Goal: Transaction & Acquisition: Book appointment/travel/reservation

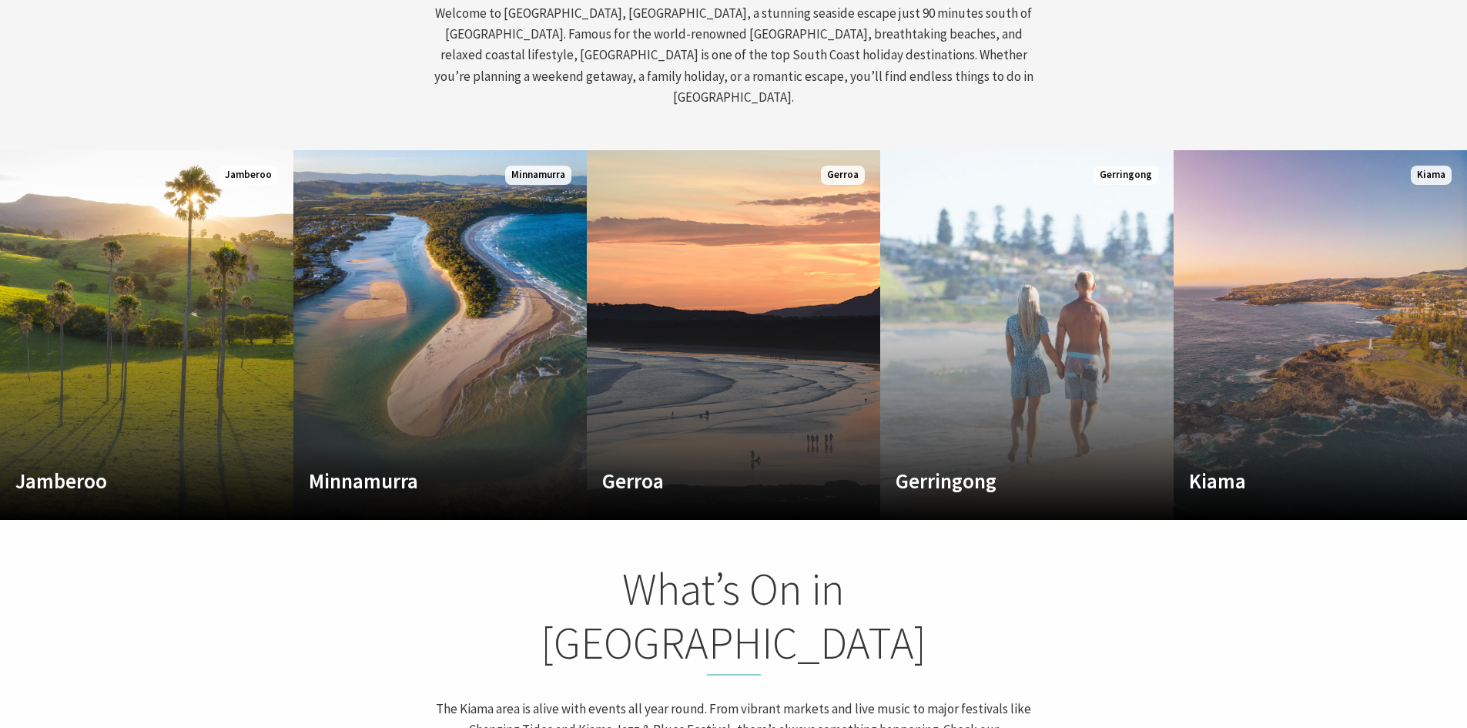
scroll to position [693, 0]
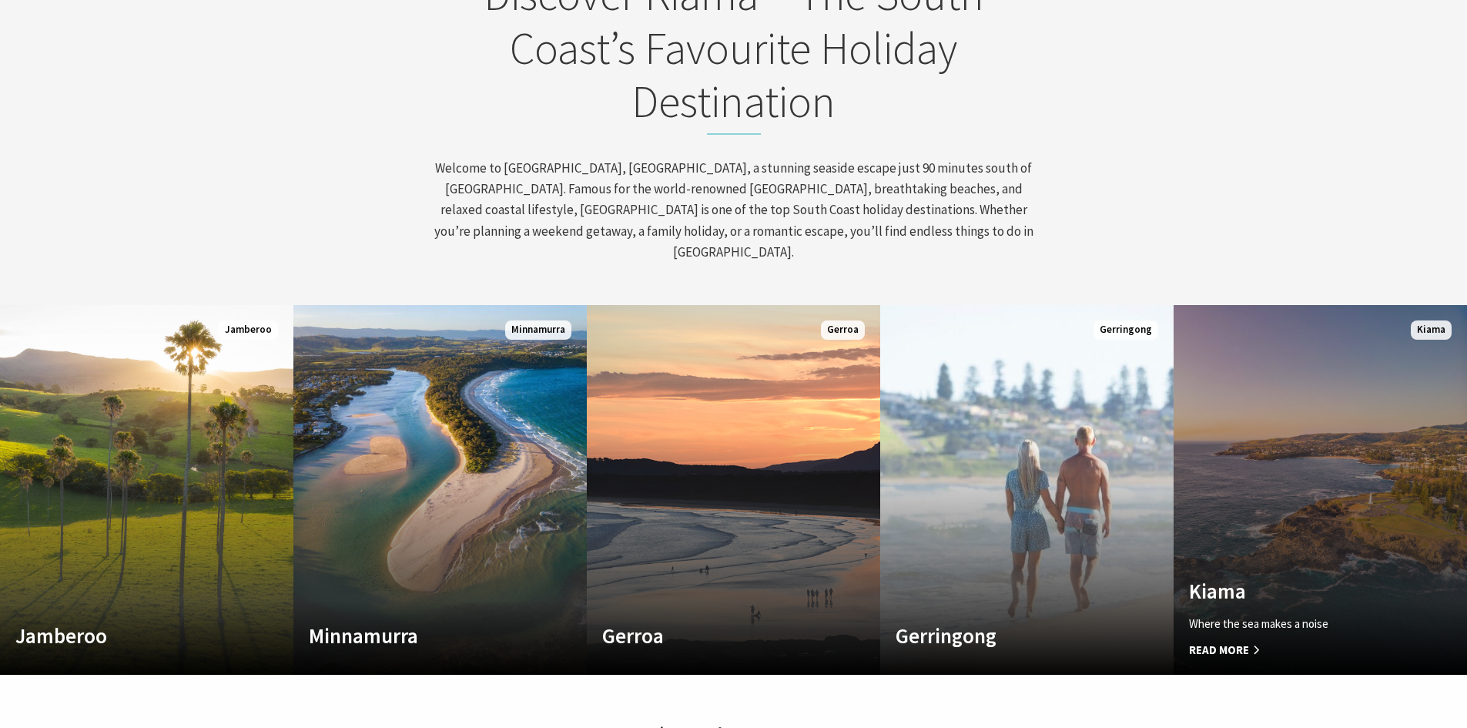
click at [1333, 541] on link "Custom Image Used Kiama Where the sea makes a noise Read More Kiama" at bounding box center [1320, 490] width 293 height 370
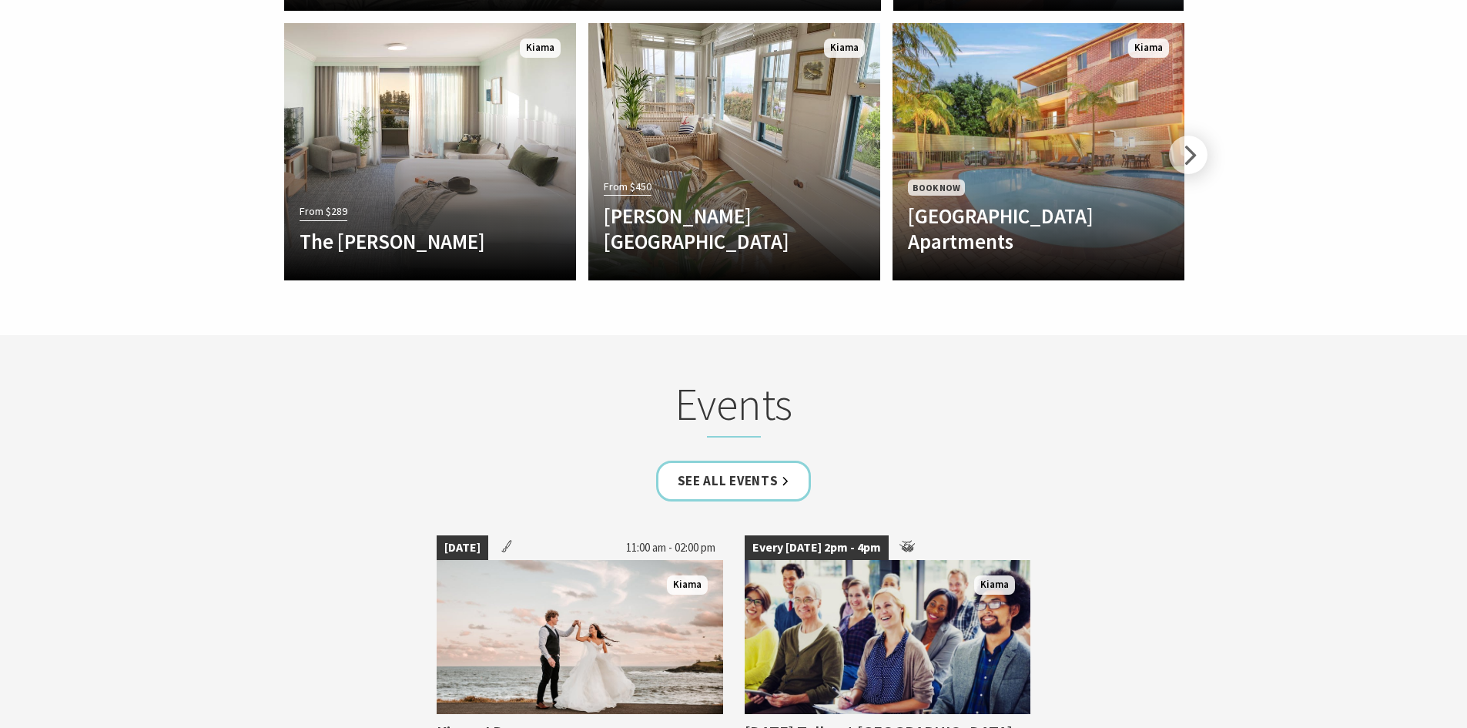
scroll to position [3620, 0]
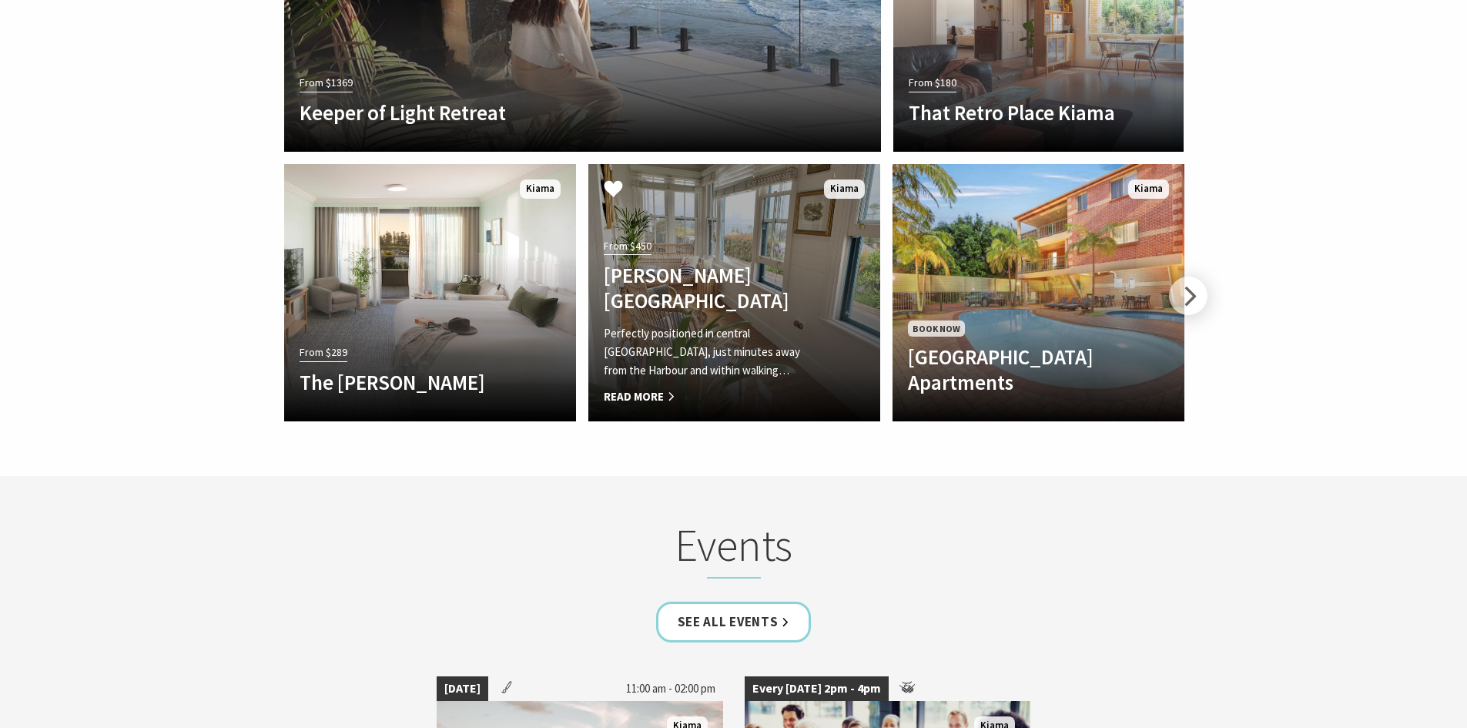
click at [727, 235] on div "From $450 Allwood Harbour Cottage Perfectly positioned in central Kiama, just m…" at bounding box center [712, 320] width 248 height 171
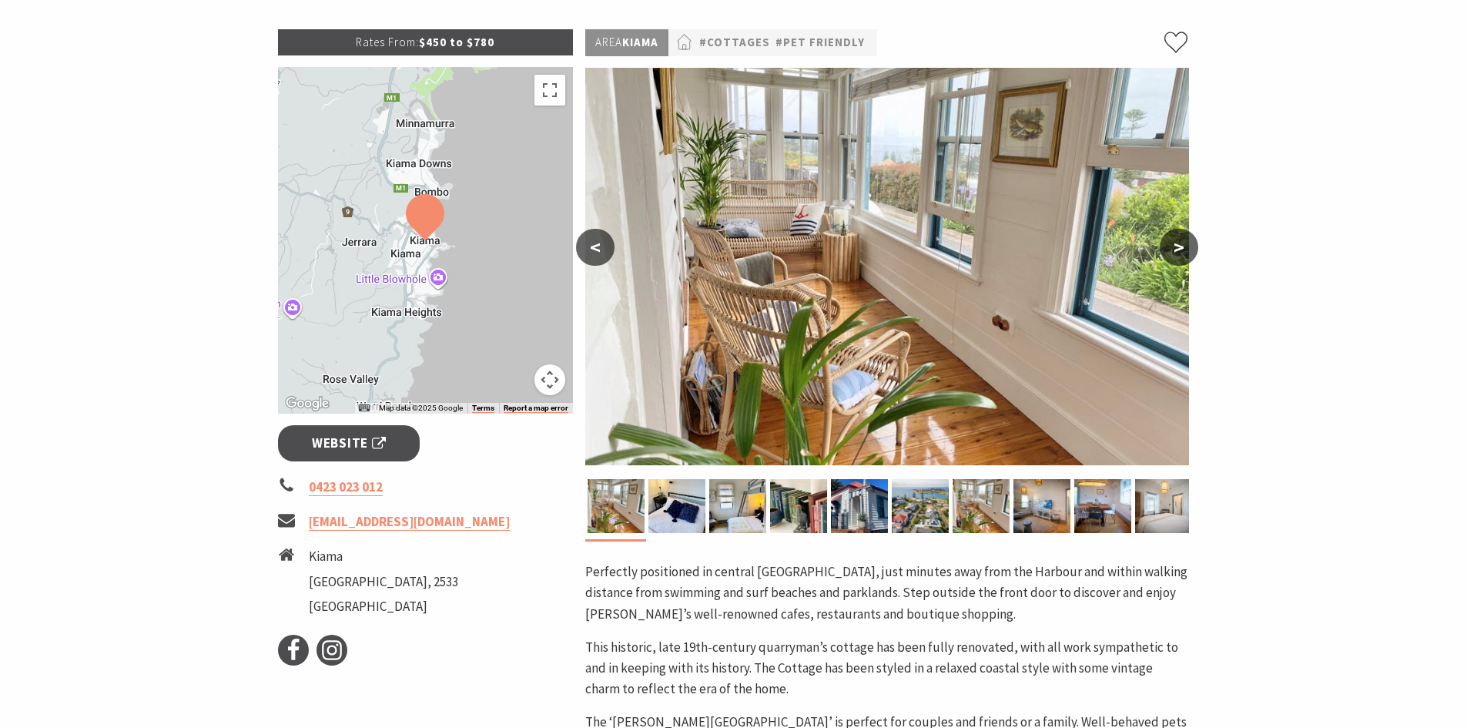
scroll to position [231, 0]
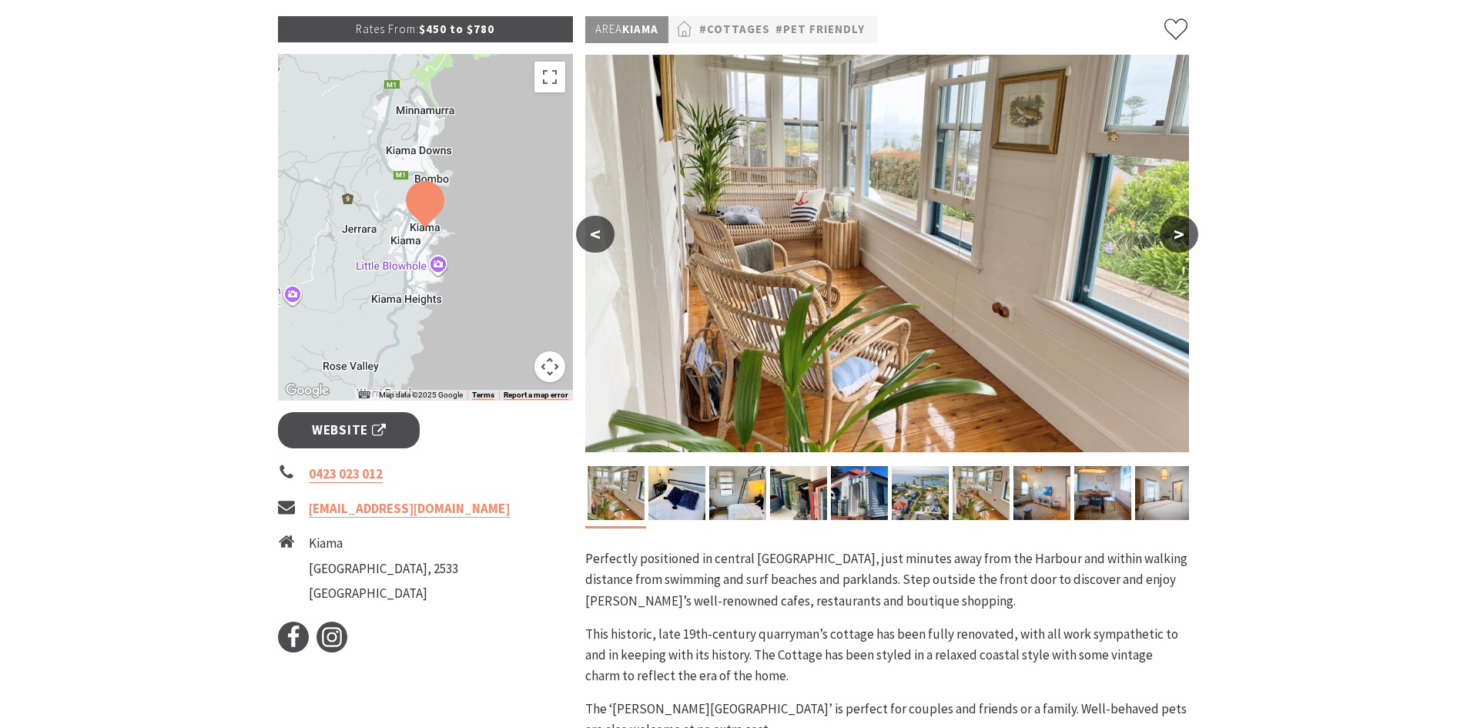
click at [1175, 224] on button ">" at bounding box center [1179, 234] width 39 height 37
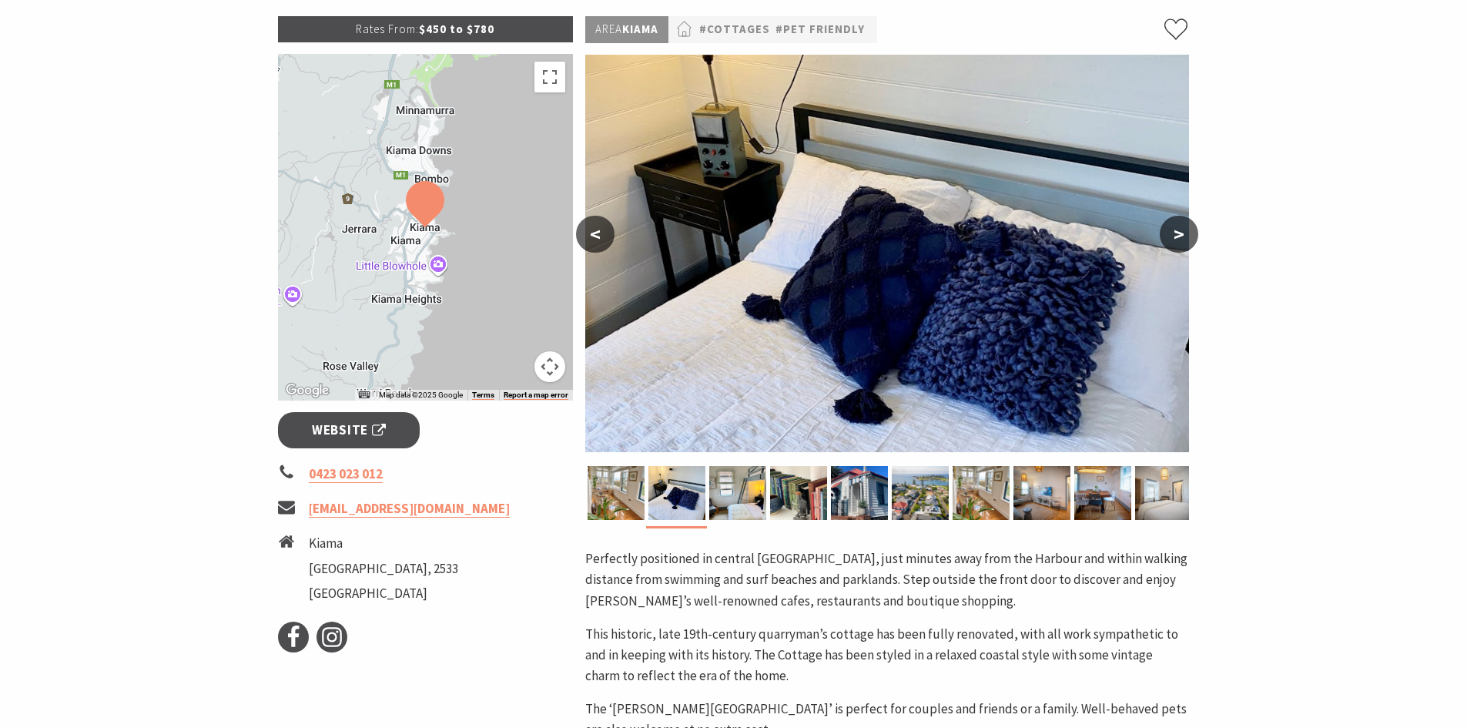
click at [1175, 224] on button ">" at bounding box center [1179, 234] width 39 height 37
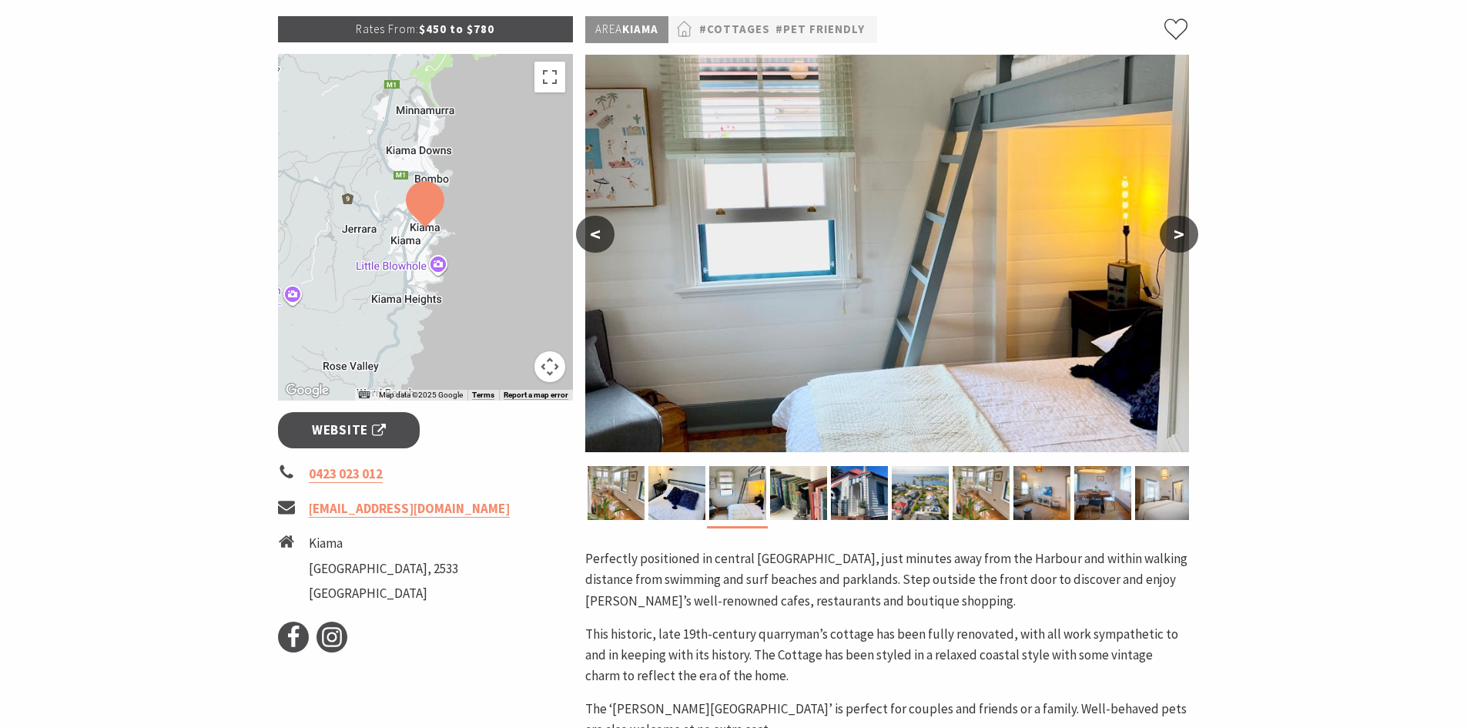
click at [1175, 224] on button ">" at bounding box center [1179, 234] width 39 height 37
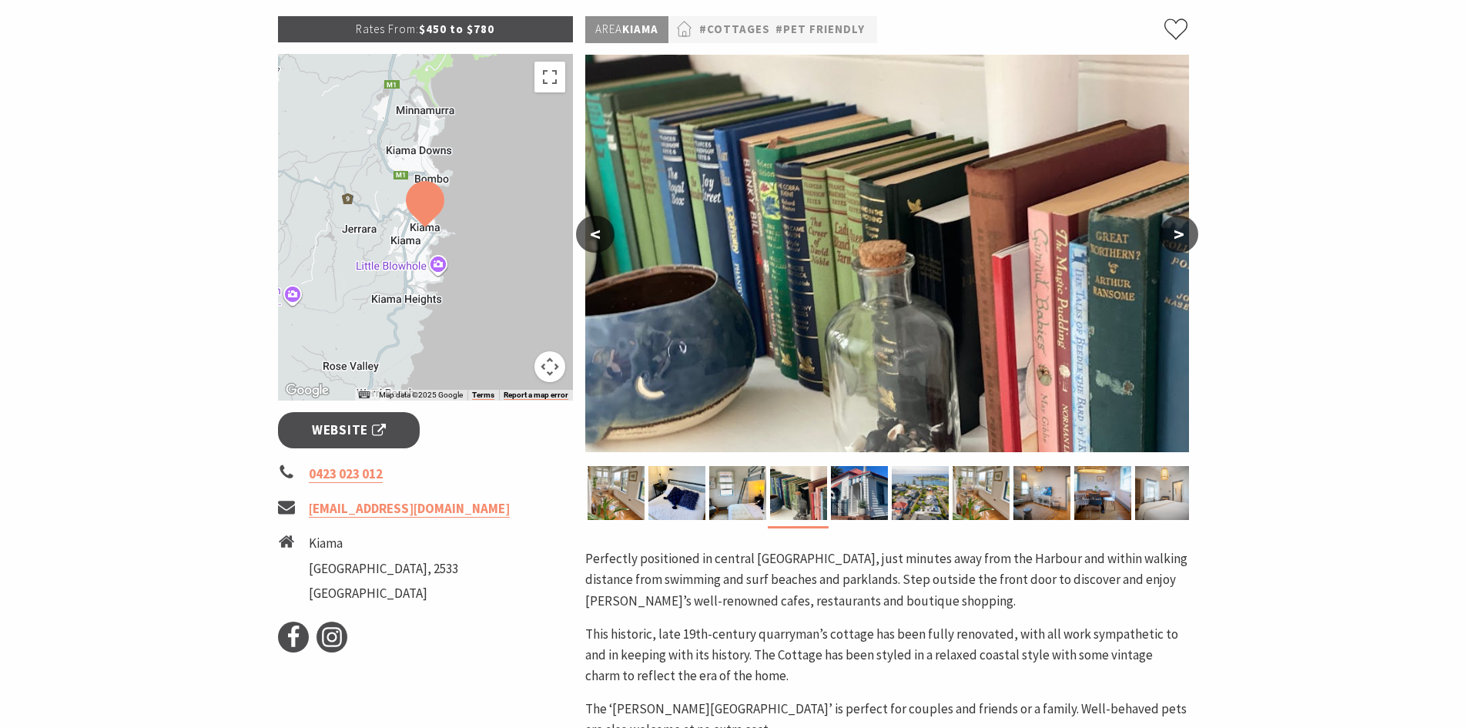
click at [1175, 224] on button ">" at bounding box center [1179, 234] width 39 height 37
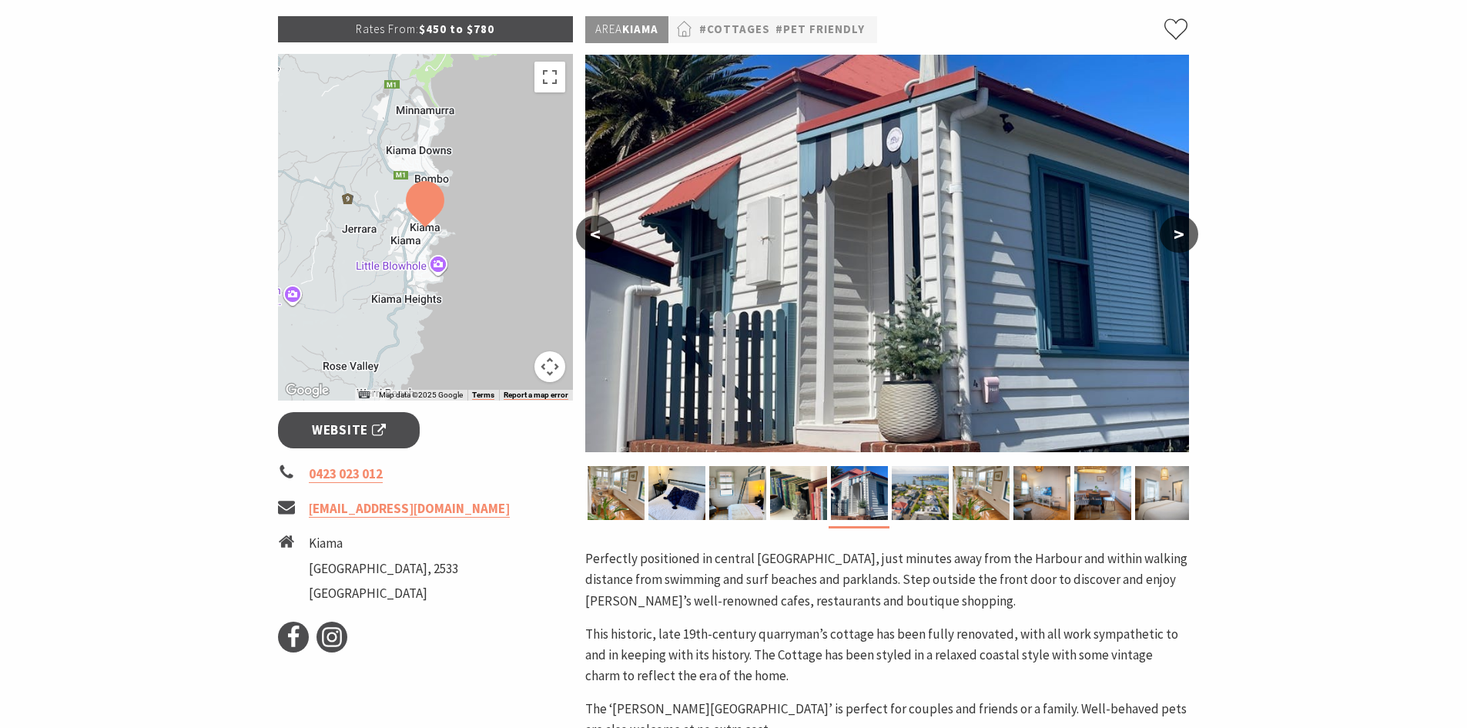
click at [1175, 224] on button ">" at bounding box center [1179, 234] width 39 height 37
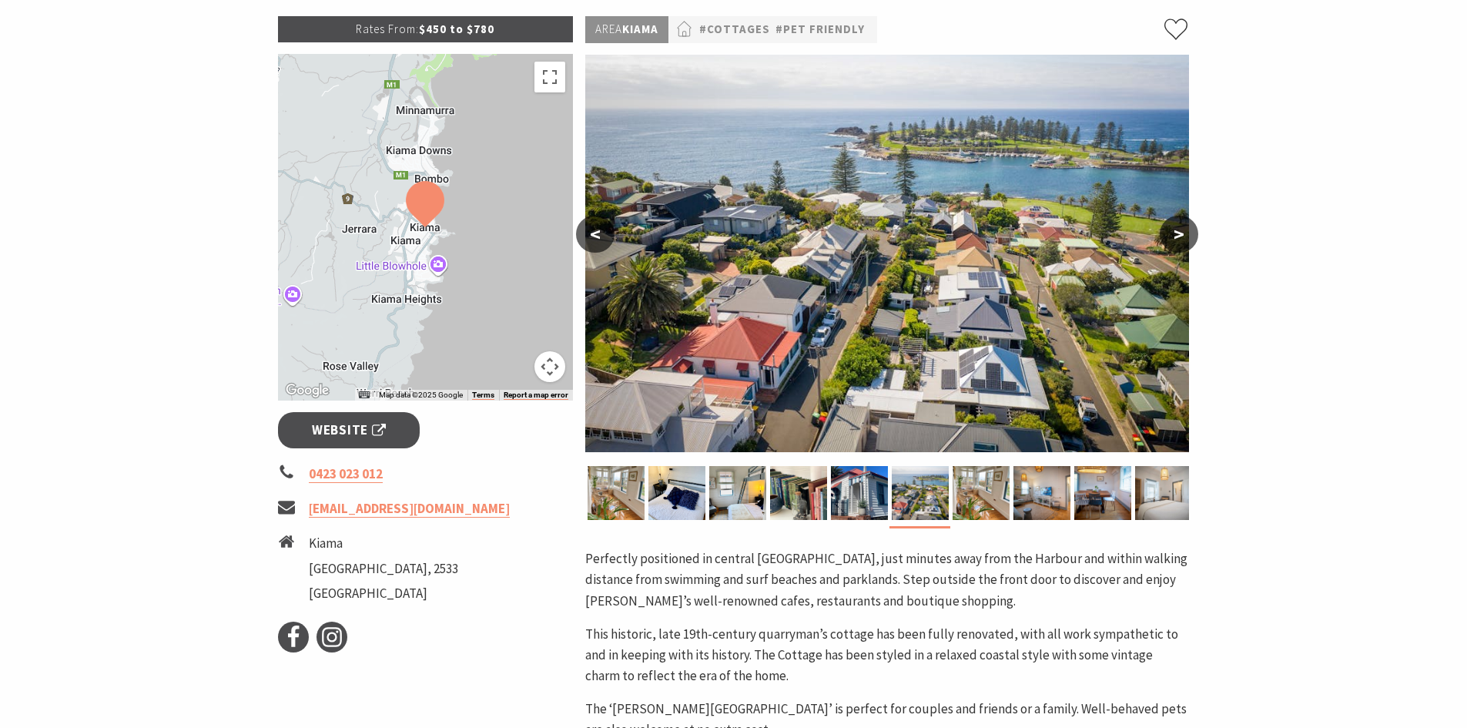
click at [1175, 224] on button ">" at bounding box center [1179, 234] width 39 height 37
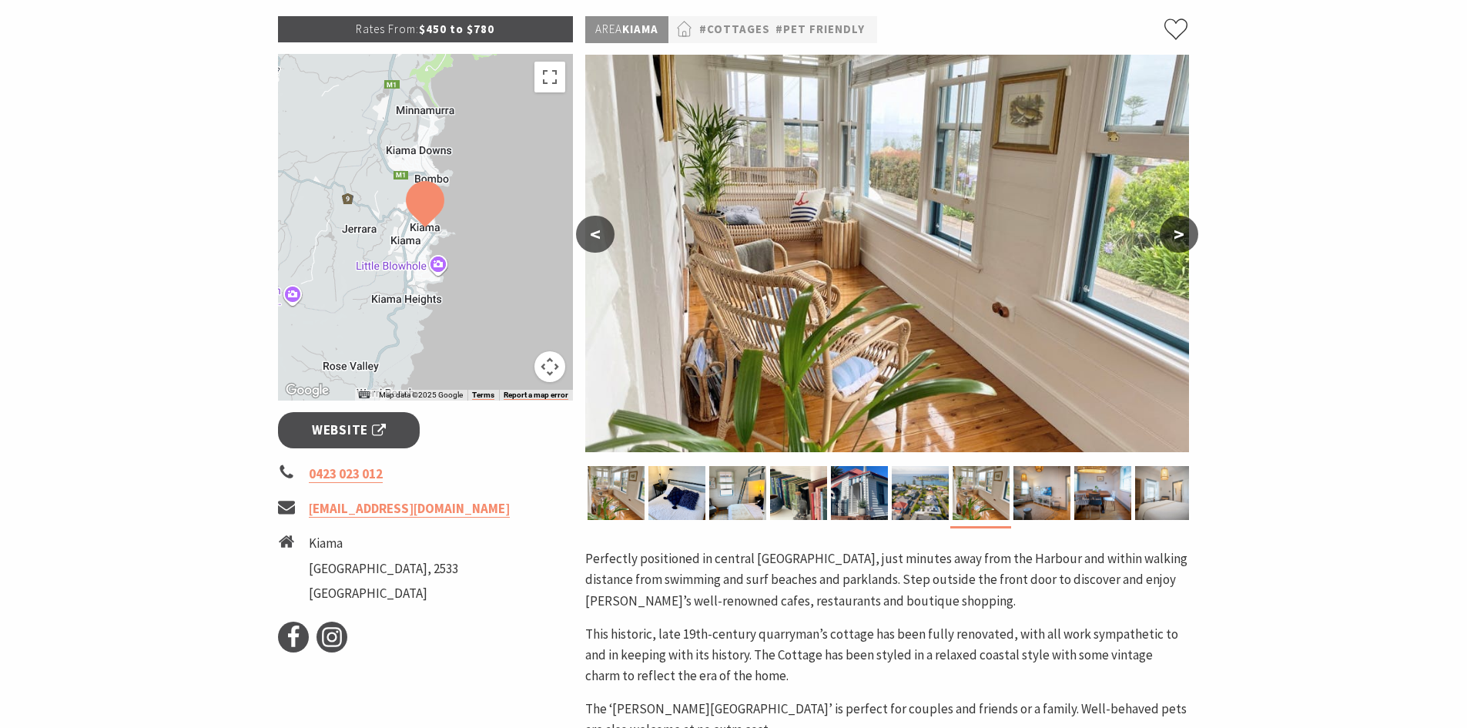
click at [1175, 224] on button ">" at bounding box center [1179, 234] width 39 height 37
